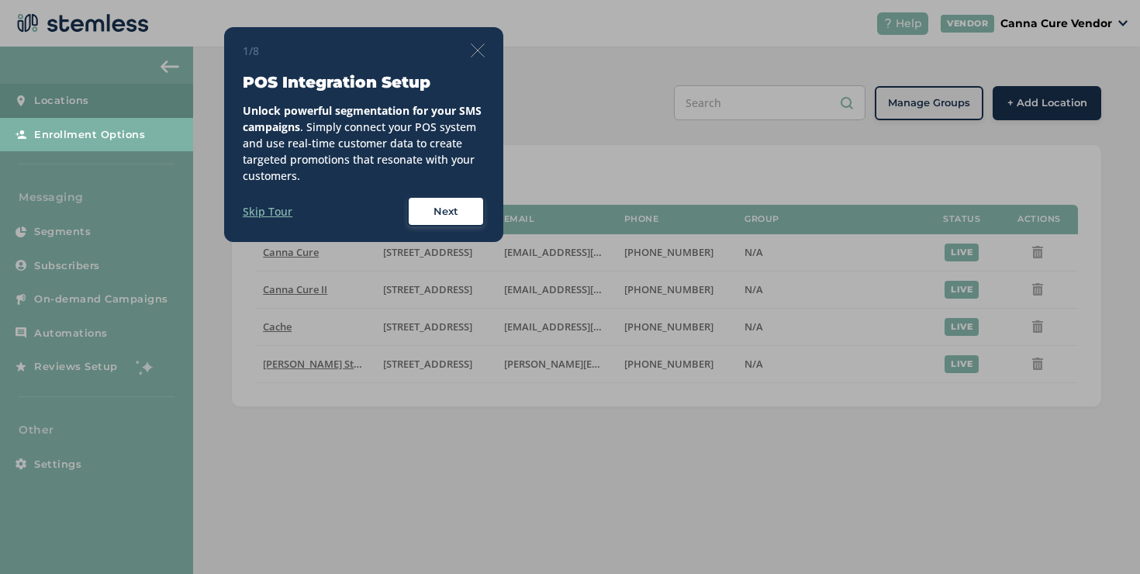
click at [480, 50] on img at bounding box center [478, 50] width 14 height 14
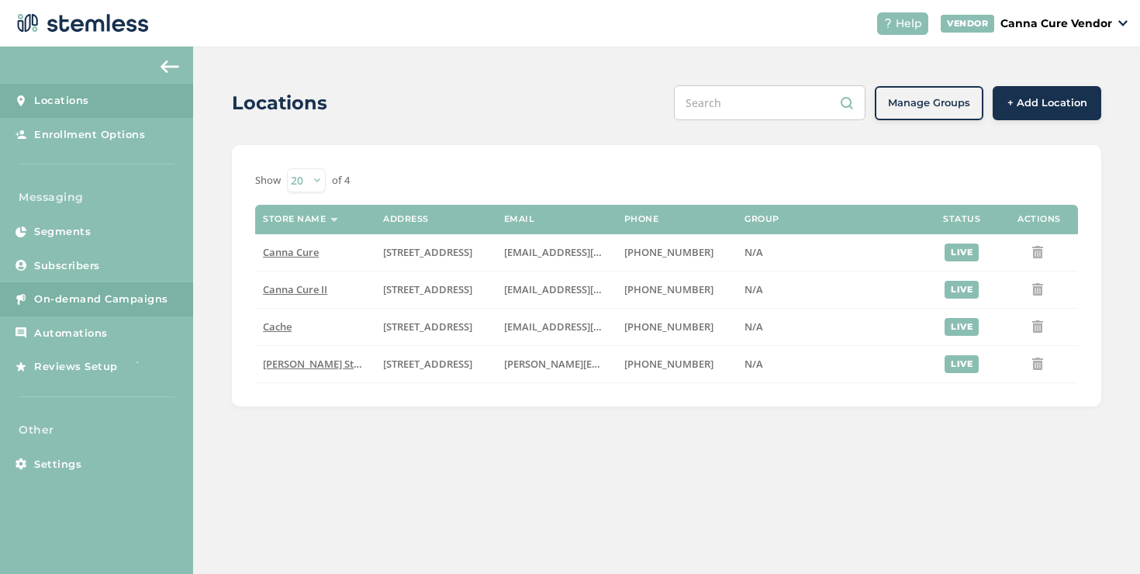
click at [139, 295] on span "On-demand Campaigns" at bounding box center [101, 299] width 134 height 16
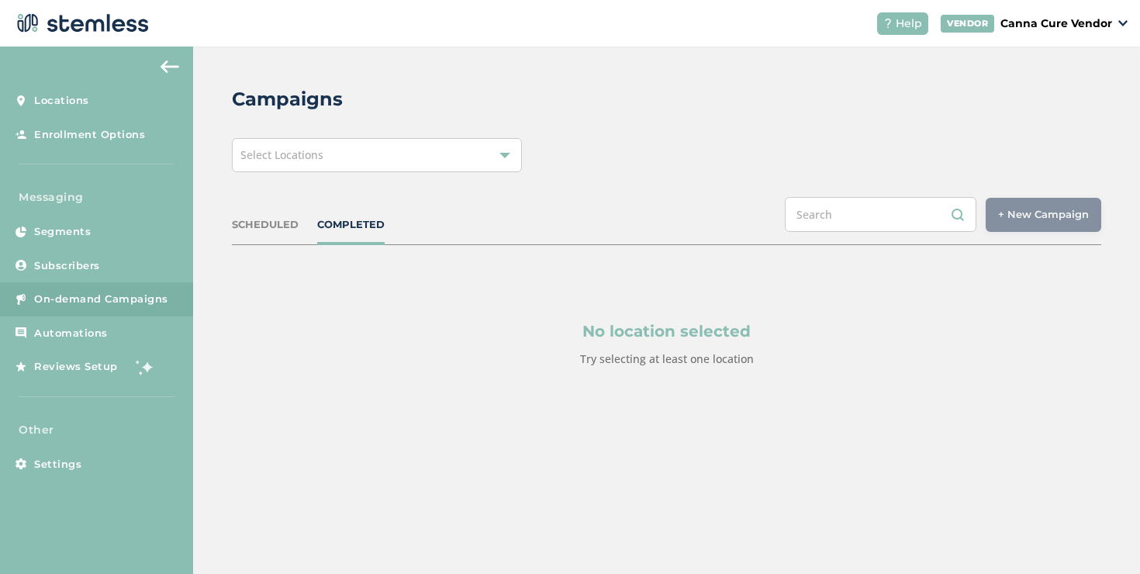
click at [360, 148] on div "Select Locations" at bounding box center [377, 155] width 290 height 34
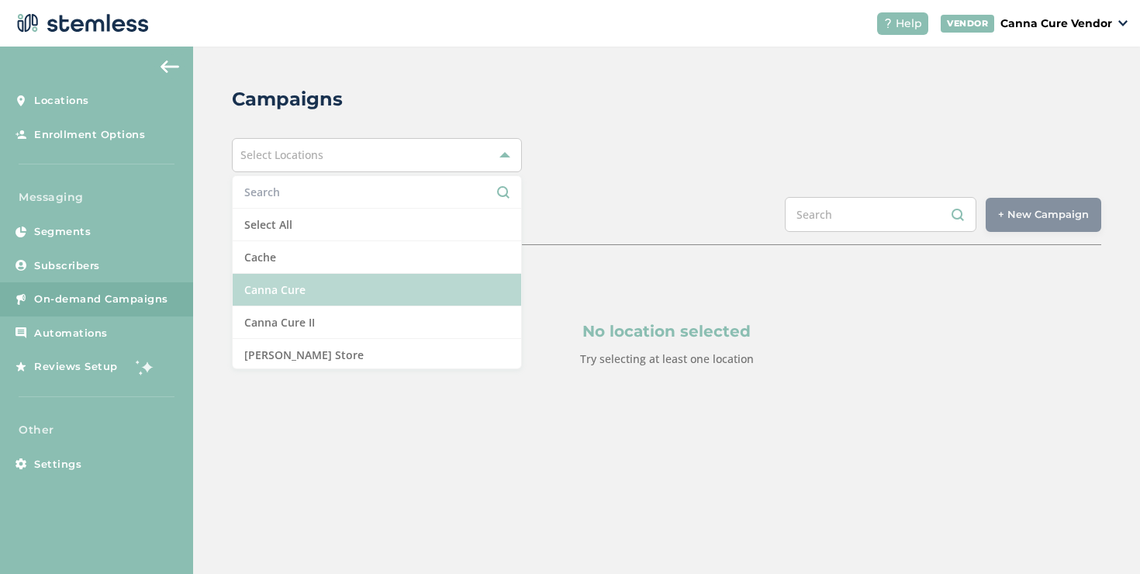
click at [333, 288] on li "Canna Cure" at bounding box center [377, 290] width 288 height 33
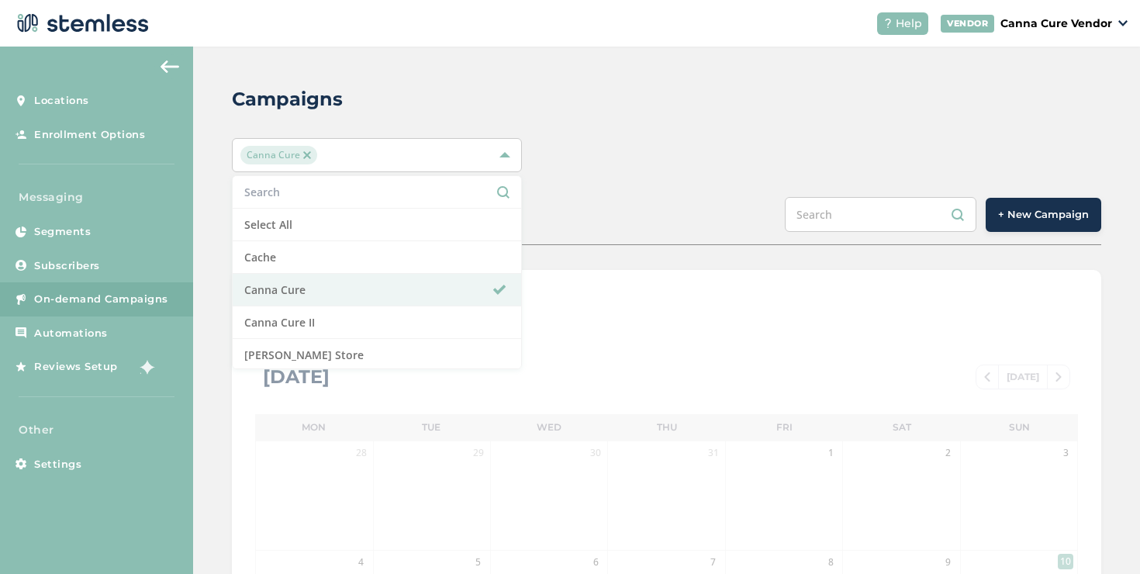
click at [1012, 239] on div "SCHEDULED COMPLETED + New Campaign" at bounding box center [666, 221] width 869 height 48
click at [1015, 216] on span "+ New Campaign" at bounding box center [1043, 215] width 91 height 16
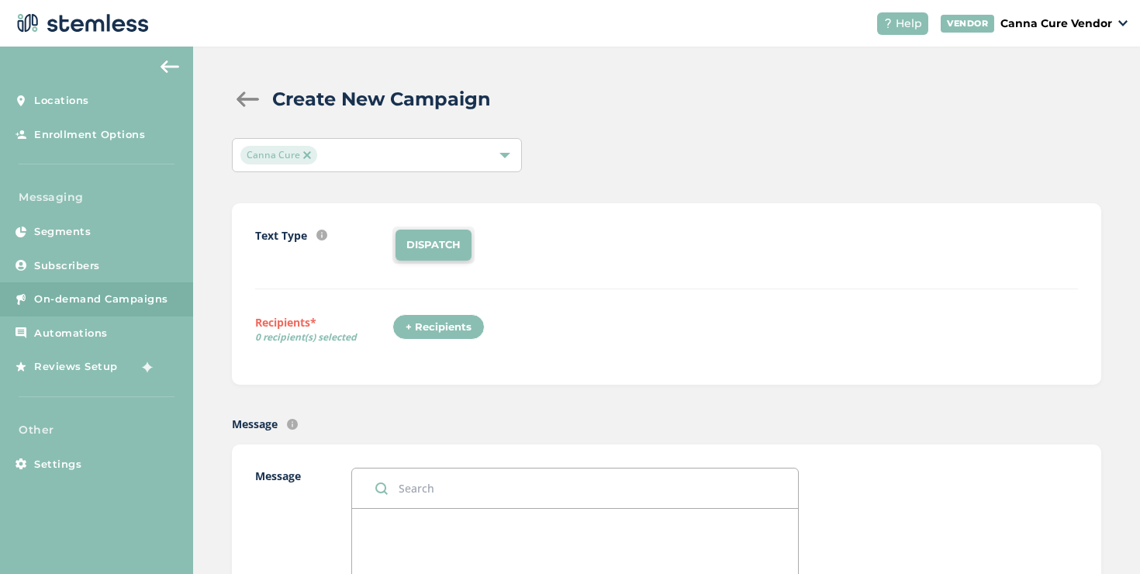
click at [457, 324] on div "+ Recipients" at bounding box center [438, 327] width 92 height 26
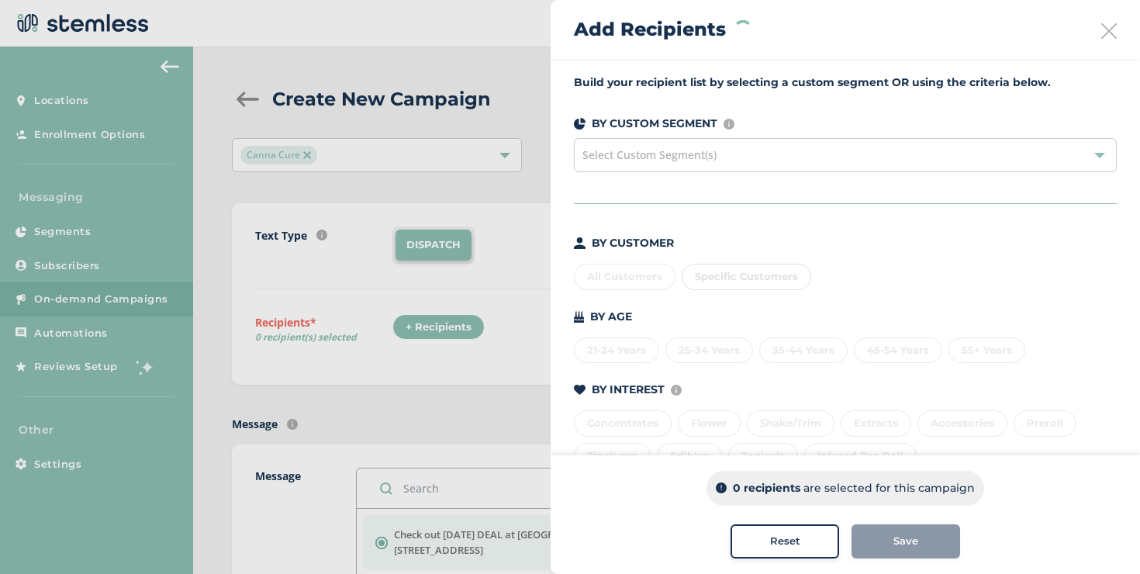
click at [789, 243] on div "BY CUSTOMER" at bounding box center [845, 243] width 543 height 16
click at [637, 284] on div "All Customers" at bounding box center [625, 277] width 102 height 26
click at [733, 276] on span "Specific Customers" at bounding box center [746, 276] width 103 height 12
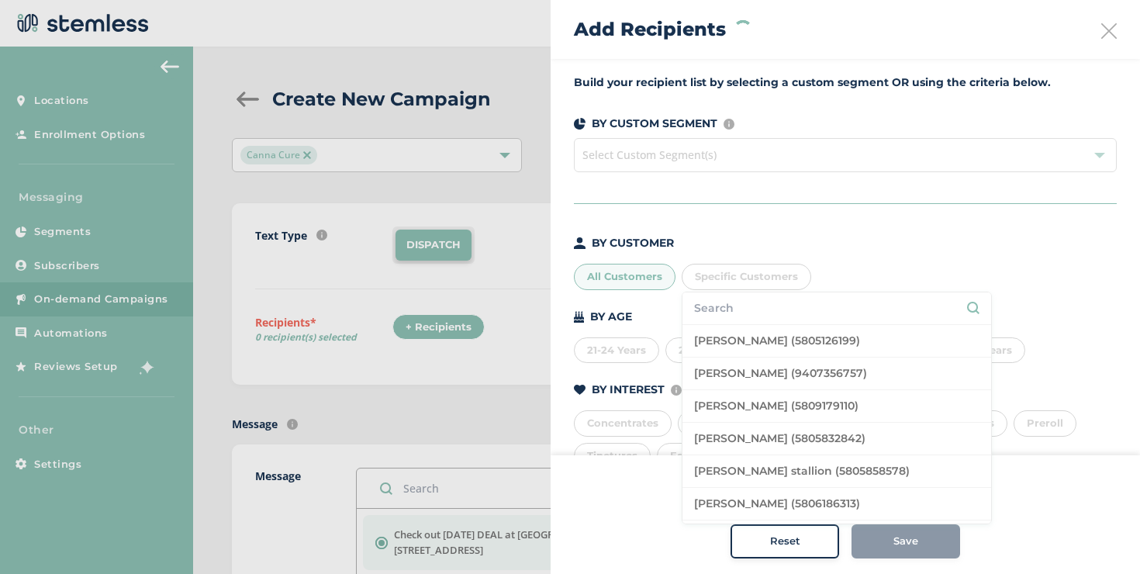
click at [862, 245] on div "BY CUSTOMER" at bounding box center [845, 243] width 543 height 16
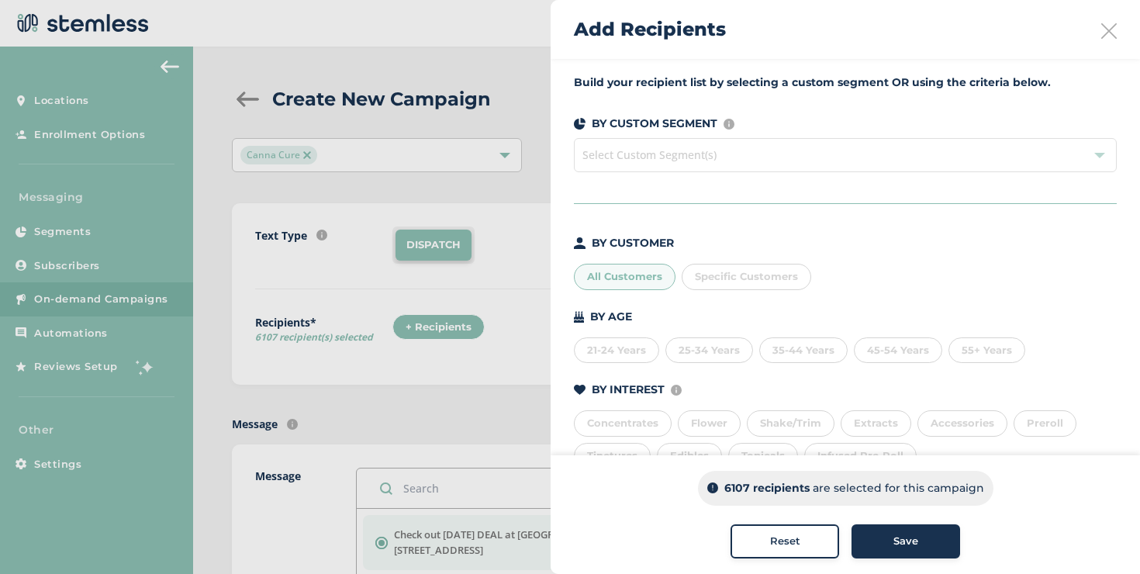
click at [250, 97] on div at bounding box center [570, 287] width 1140 height 574
click at [243, 105] on div at bounding box center [570, 287] width 1140 height 574
click at [1101, 31] on icon at bounding box center [1109, 31] width 16 height 16
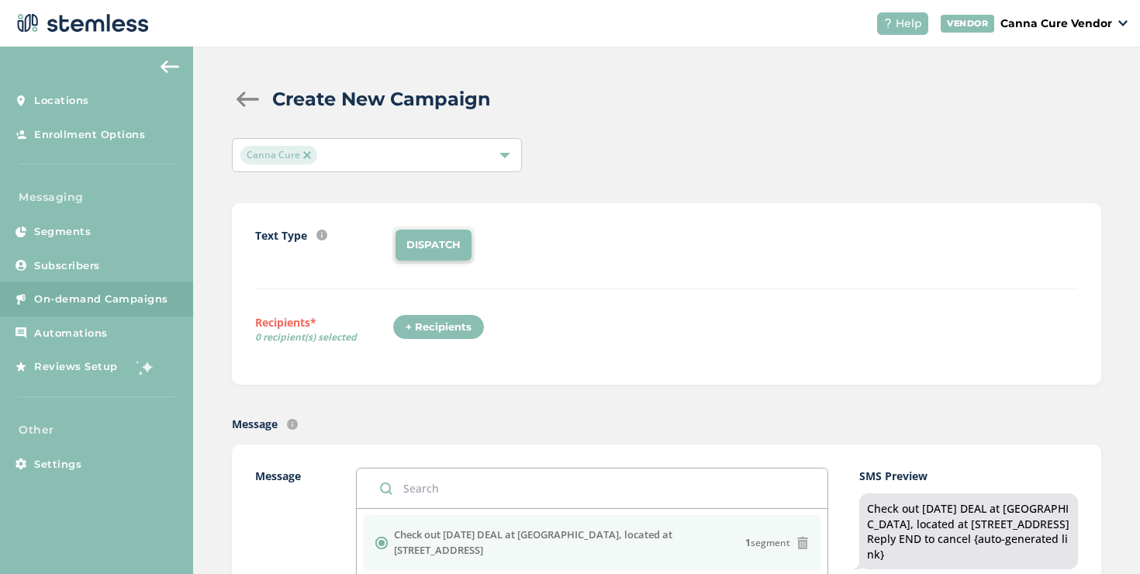
click at [247, 106] on div at bounding box center [247, 99] width 31 height 16
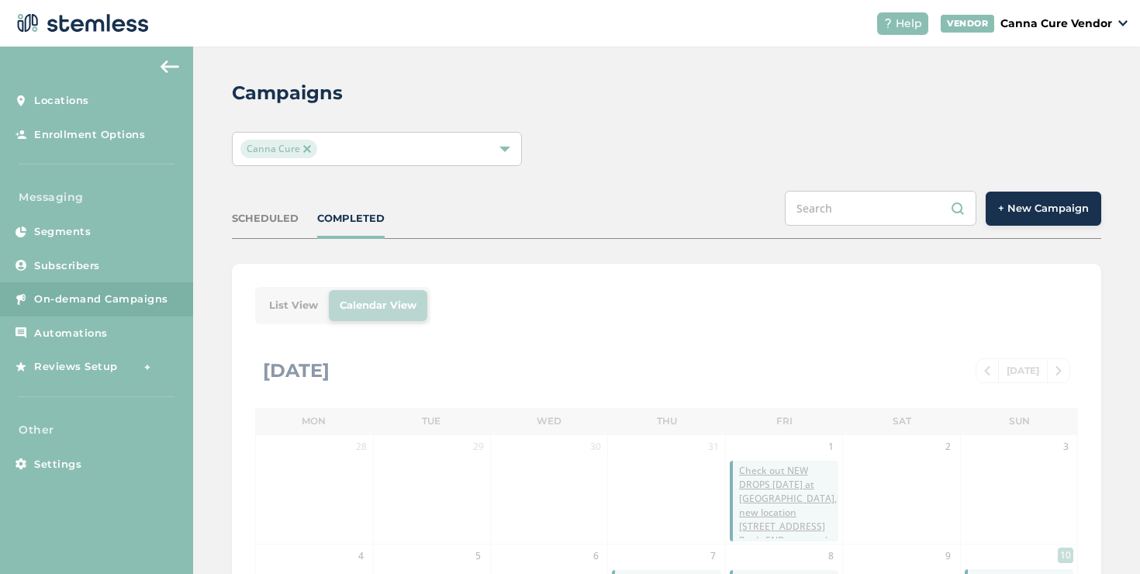
scroll to position [14, 0]
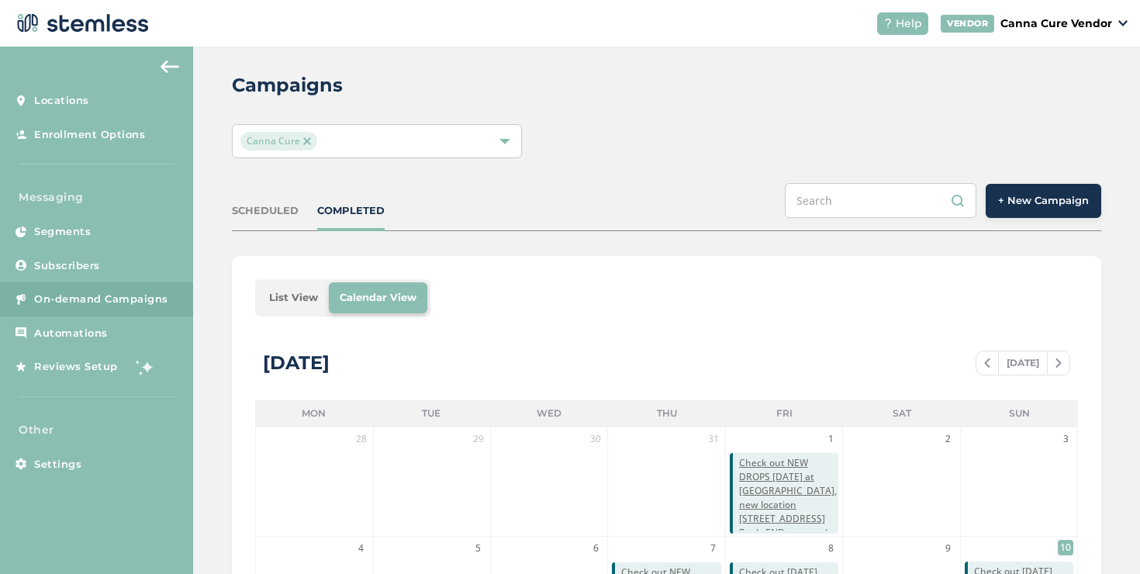
click at [301, 293] on li "List View" at bounding box center [293, 297] width 71 height 31
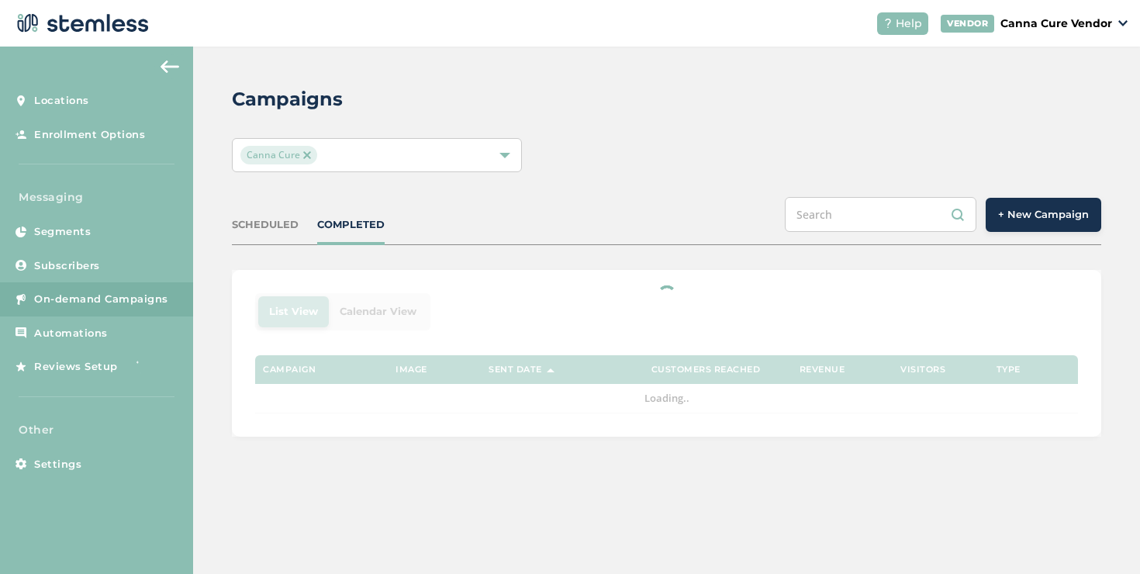
scroll to position [0, 0]
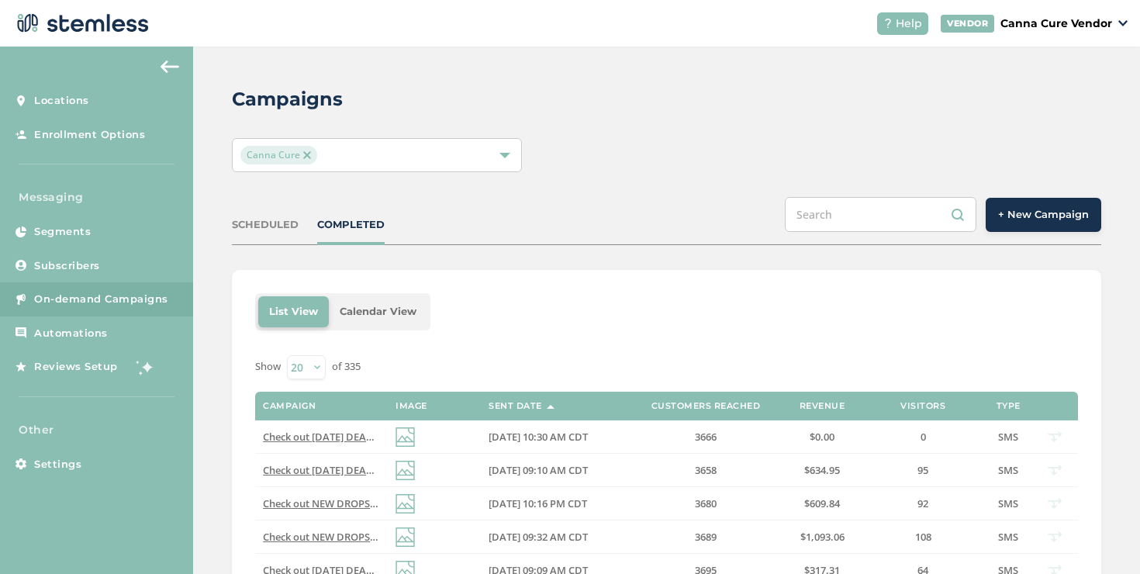
click at [390, 170] on div "Canna Cure" at bounding box center [377, 155] width 290 height 34
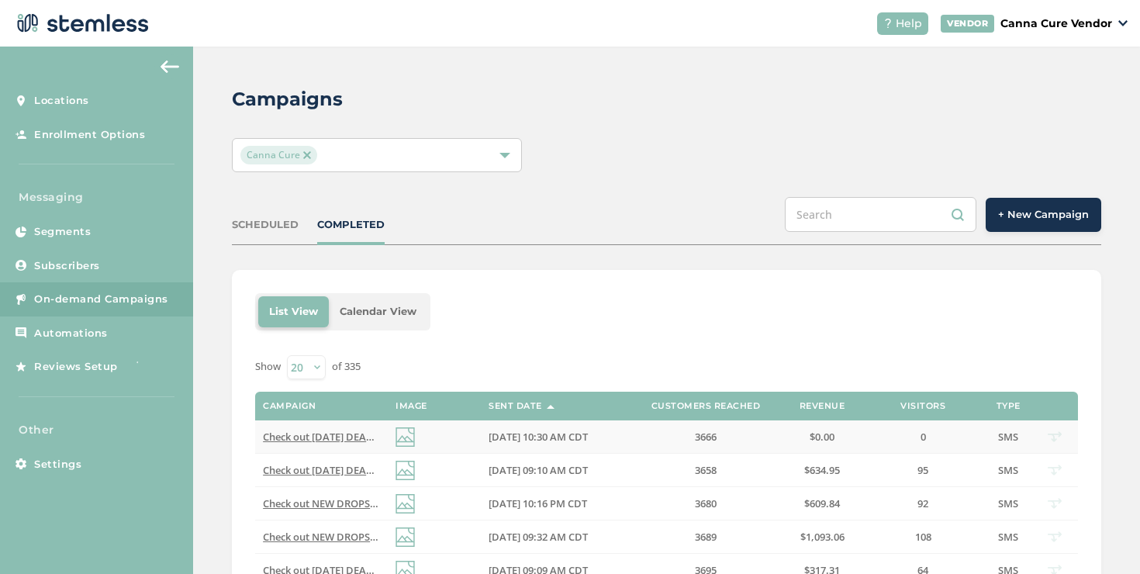
click at [330, 442] on span "Check out [DATE] DEAL at [GEOGRAPHIC_DATA], new location [STREET_ADDRESS] Reply…" at bounding box center [503, 436] width 481 height 14
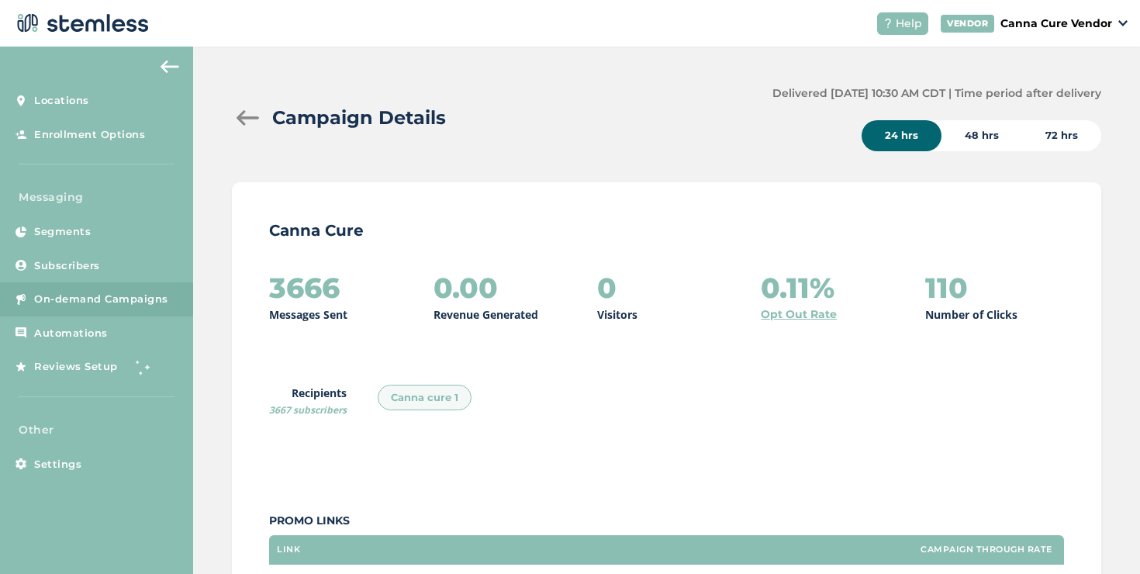
click at [252, 119] on div at bounding box center [247, 118] width 31 height 16
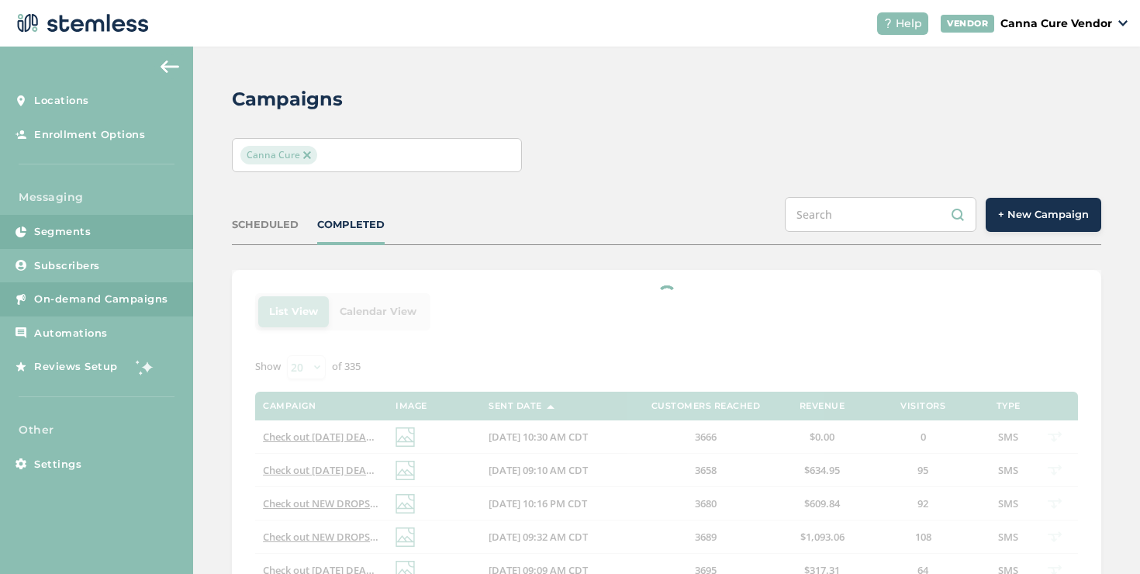
click at [128, 247] on link "Segments" at bounding box center [96, 232] width 193 height 34
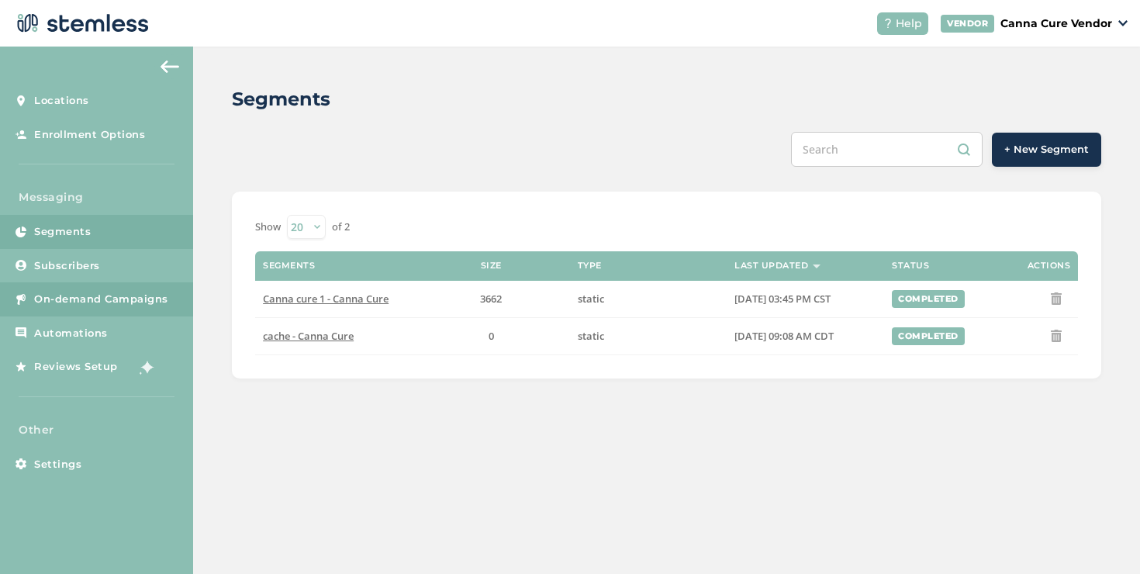
click at [188, 305] on link "On-demand Campaigns" at bounding box center [96, 299] width 193 height 34
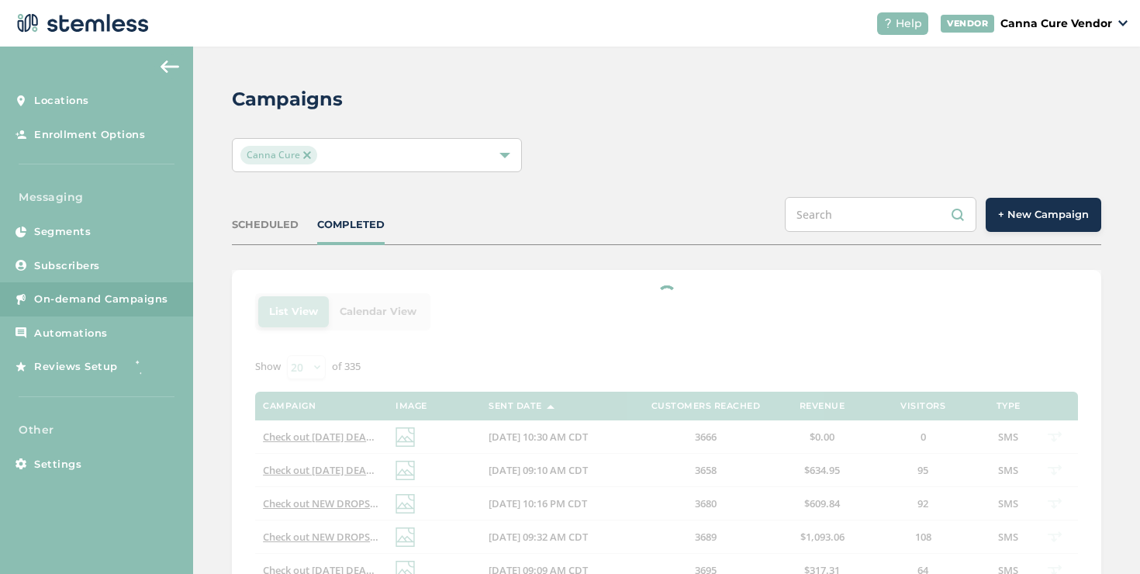
click at [1005, 225] on button "+ New Campaign" at bounding box center [1043, 215] width 116 height 34
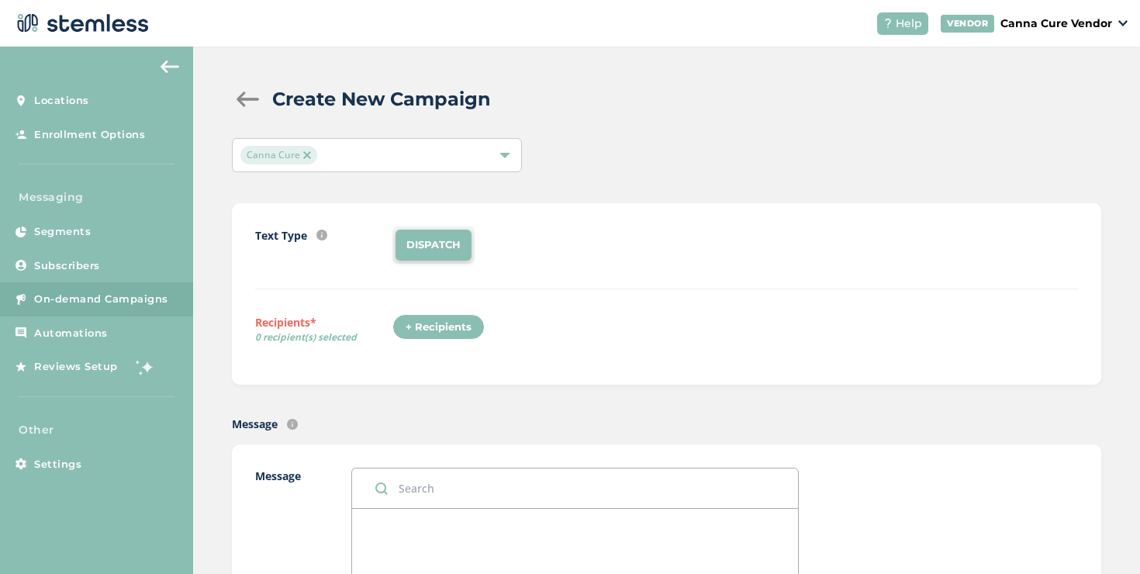
click at [469, 319] on div "+ Recipients" at bounding box center [438, 327] width 92 height 26
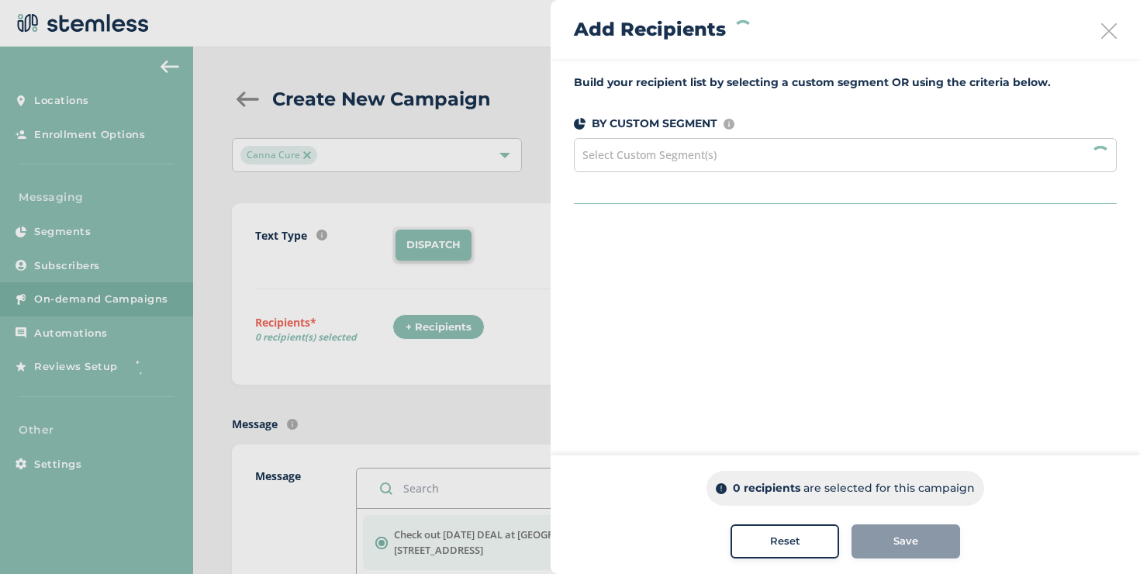
click at [677, 161] on span "Select Custom Segment(s)" at bounding box center [649, 154] width 134 height 15
click at [733, 292] on div "BY CUSTOMER All Customers Specific Customers BY AGE [DEMOGRAPHIC_DATA] Years 25…" at bounding box center [845, 388] width 543 height 307
click at [691, 243] on div "BY CUSTOMER" at bounding box center [845, 243] width 543 height 16
click at [736, 165] on div "Select Custom Segment(s)" at bounding box center [845, 155] width 543 height 34
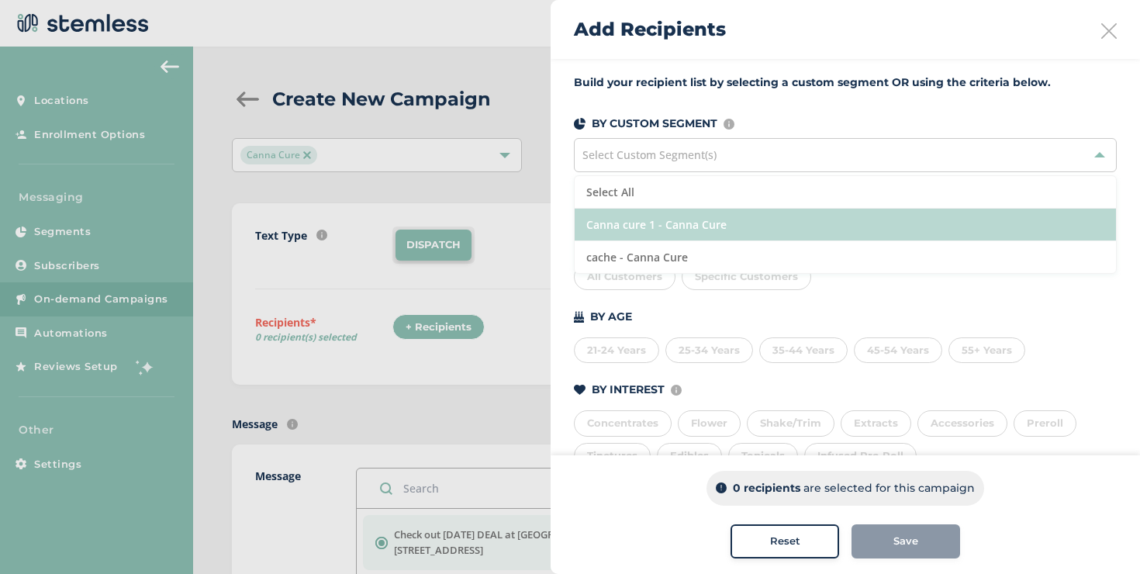
click at [702, 222] on li "Canna cure 1 - Canna Cure" at bounding box center [844, 225] width 541 height 33
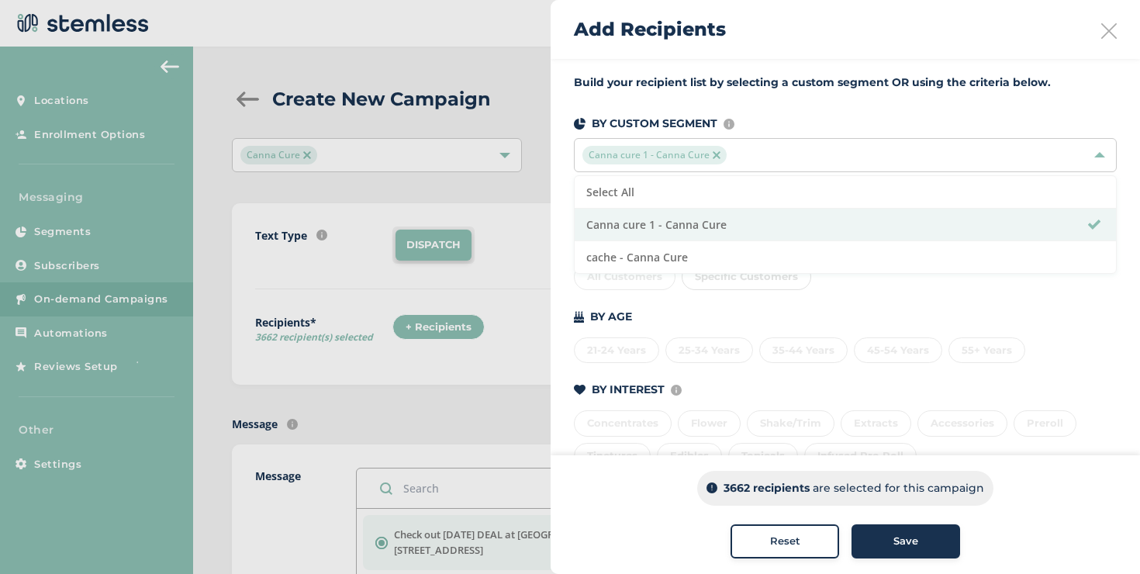
click at [1101, 32] on icon at bounding box center [1109, 31] width 16 height 16
